Goal: Check status: Check status

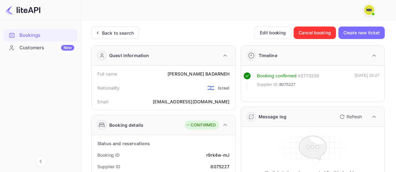
click at [98, 30] on icon at bounding box center [97, 33] width 7 height 6
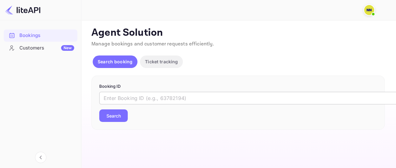
click at [151, 93] on input "text" at bounding box center [255, 98] width 313 height 13
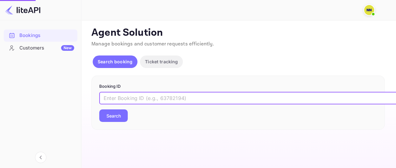
paste input "Wb38sAd8D"
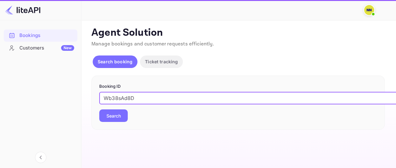
type input "Wb38sAd8D"
click at [99, 109] on button "Search" at bounding box center [113, 115] width 28 height 13
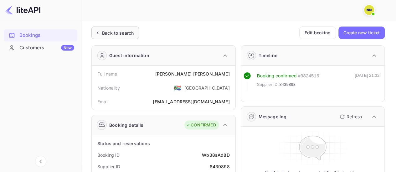
click at [118, 33] on div "Back to search" at bounding box center [118, 33] width 32 height 7
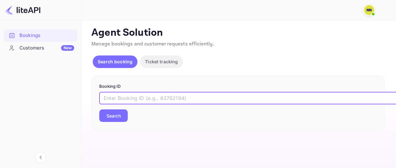
click at [142, 92] on input "text" at bounding box center [255, 98] width 313 height 13
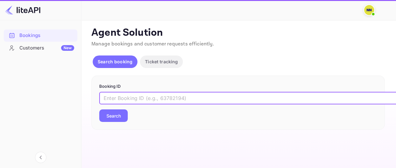
paste input "uF5xTUq_9"
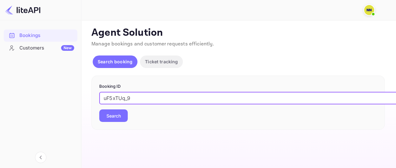
type input "uF5xTUq_9"
click at [121, 114] on button "Search" at bounding box center [113, 115] width 28 height 13
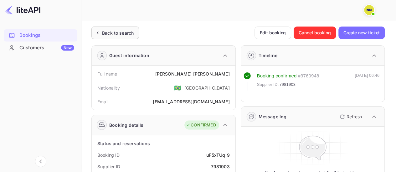
click at [105, 31] on div "Back to search" at bounding box center [118, 33] width 32 height 7
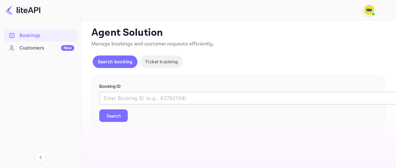
click at [121, 100] on input "text" at bounding box center [255, 98] width 313 height 13
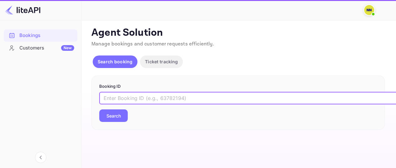
paste input "0Re-lQZtM"
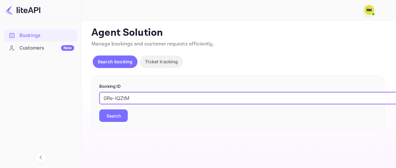
type input "0Re-lQZtM"
click at [99, 109] on button "Search" at bounding box center [113, 115] width 28 height 13
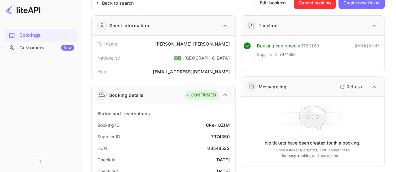
scroll to position [63, 0]
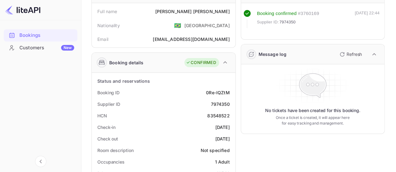
click at [210, 115] on div "83548522" at bounding box center [218, 116] width 22 height 7
drag, startPoint x: 210, startPoint y: 115, endPoint x: 228, endPoint y: 115, distance: 17.8
click at [210, 115] on div "83548522" at bounding box center [218, 116] width 22 height 7
copy div "83548522"
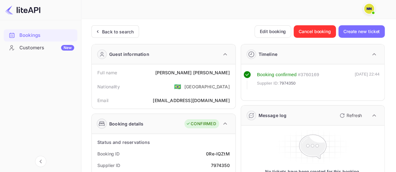
scroll to position [0, 0]
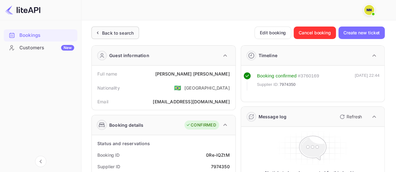
click at [114, 36] on div "Back to search" at bounding box center [115, 33] width 48 height 13
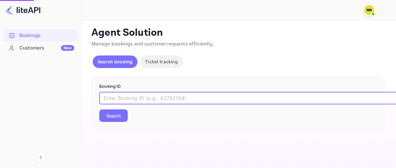
click at [139, 95] on input "text" at bounding box center [255, 98] width 313 height 13
paste input "8462422"
type input "8462422"
click at [99, 109] on button "Search" at bounding box center [113, 115] width 28 height 13
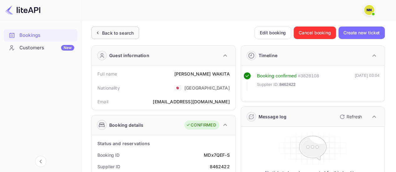
click at [109, 35] on div "Back to search" at bounding box center [118, 33] width 32 height 7
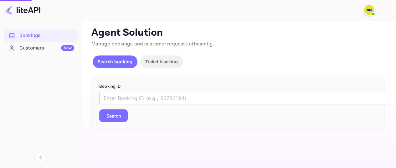
click at [128, 98] on input "text" at bounding box center [255, 98] width 313 height 13
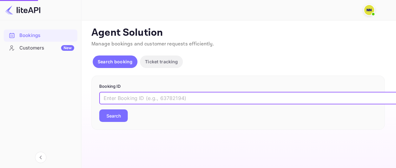
paste input "1CcSwxOAh"
type input "1CcSwxOAh"
click at [99, 109] on button "Search" at bounding box center [113, 115] width 28 height 13
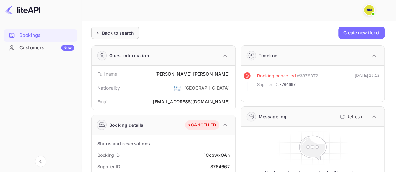
click at [114, 33] on div "Back to search" at bounding box center [118, 33] width 32 height 7
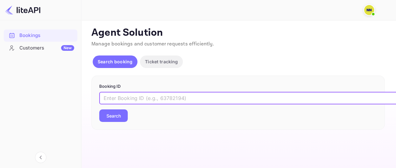
click at [153, 93] on input "text" at bounding box center [255, 98] width 313 height 13
paste input "8880699"
type input "8880699"
click at [99, 109] on button "Search" at bounding box center [113, 115] width 28 height 13
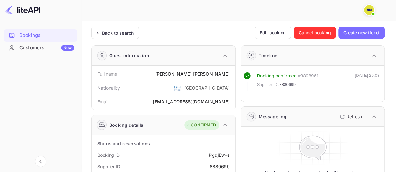
scroll to position [94, 0]
